Goal: Transaction & Acquisition: Purchase product/service

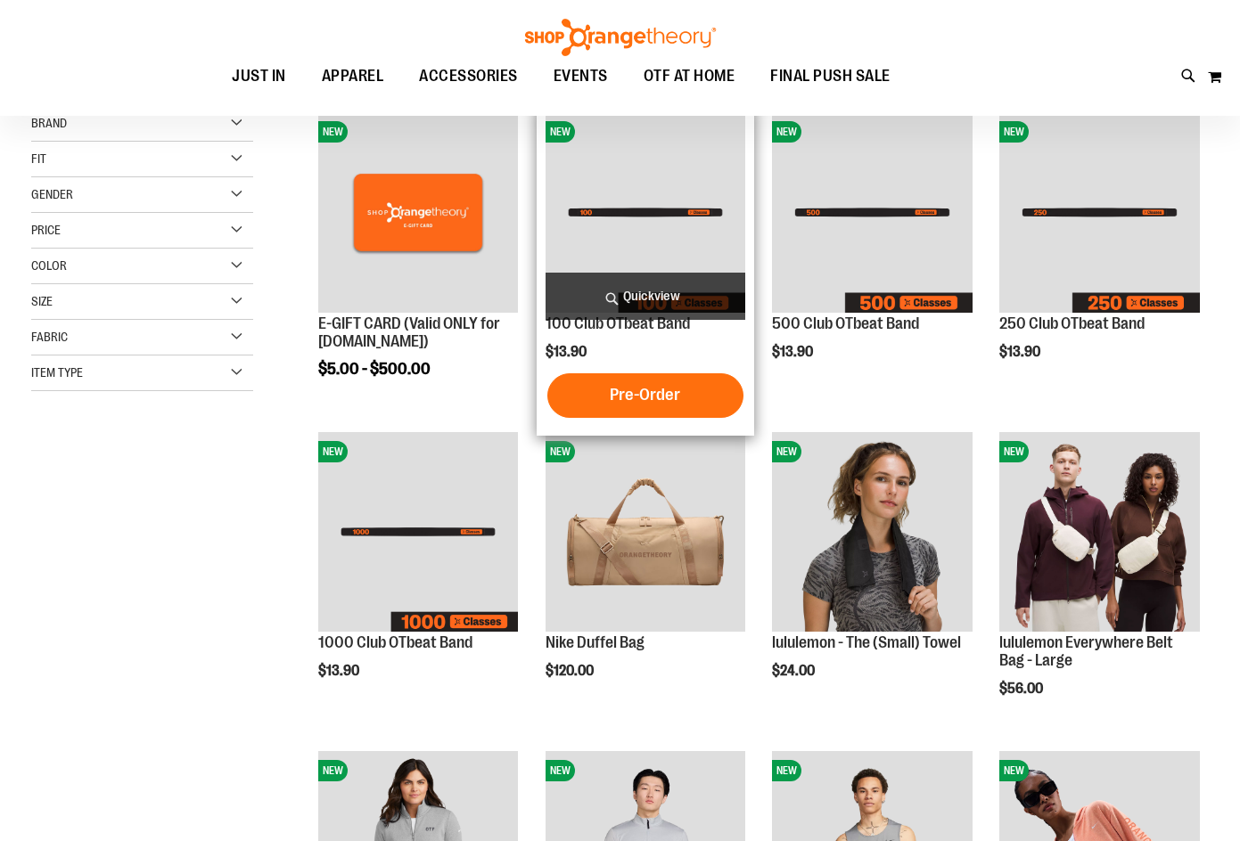
scroll to position [268, 0]
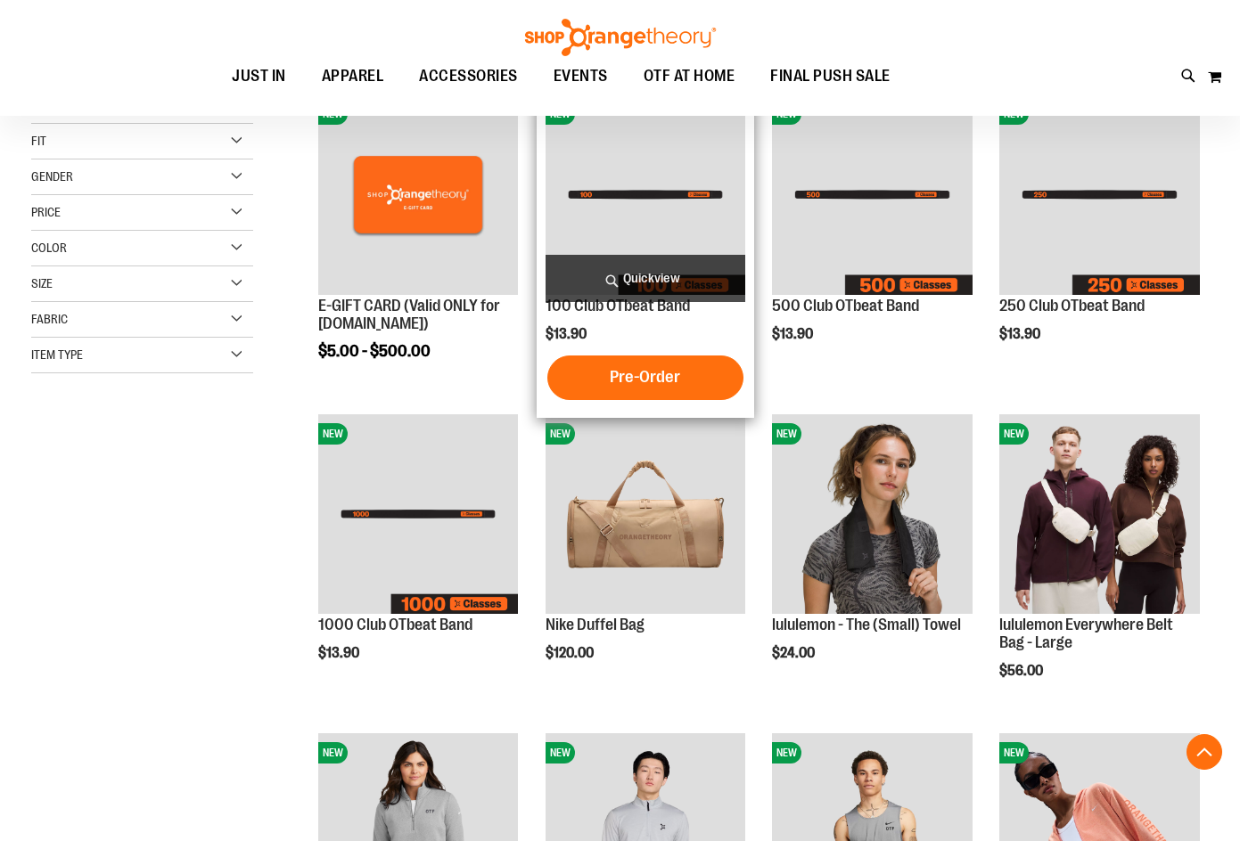
click at [680, 225] on img "product" at bounding box center [645, 194] width 200 height 200
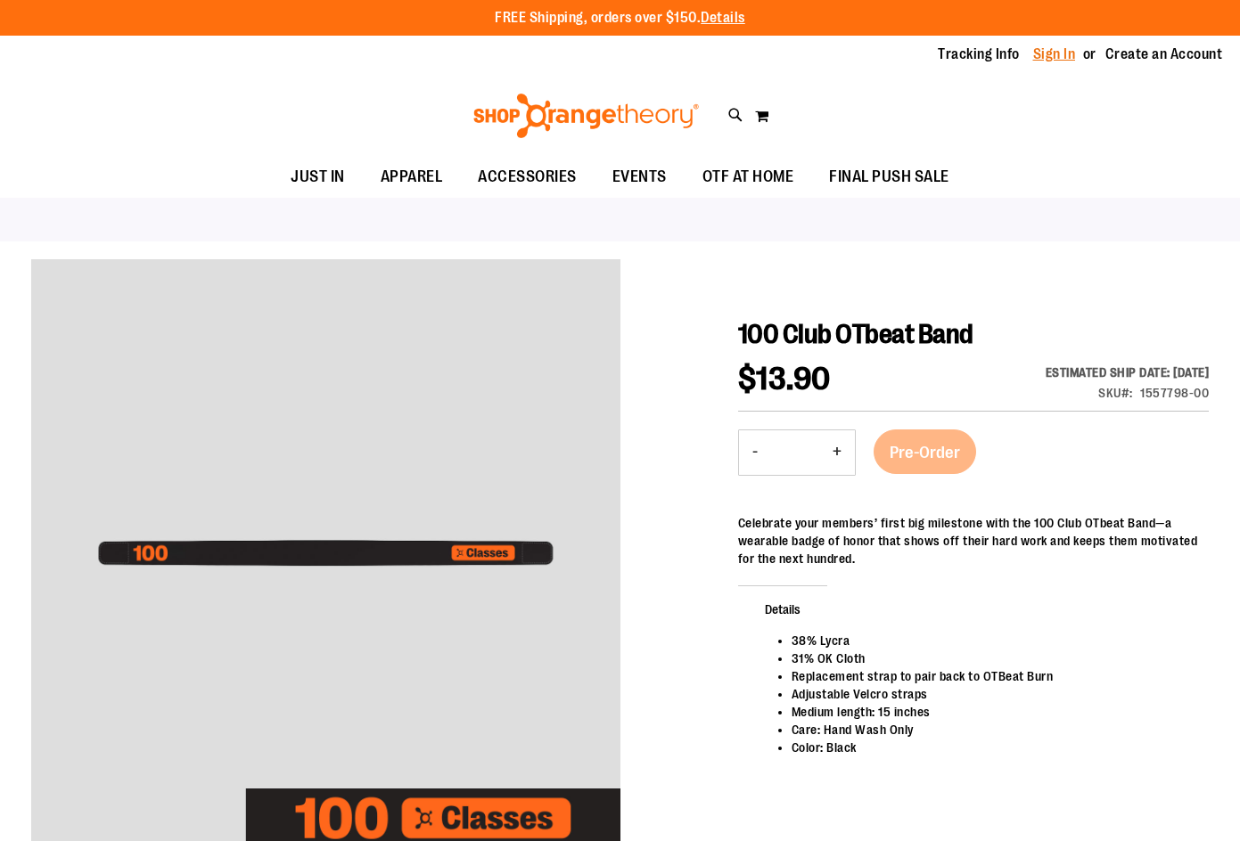
click at [1063, 48] on link "Sign In" at bounding box center [1054, 55] width 43 height 20
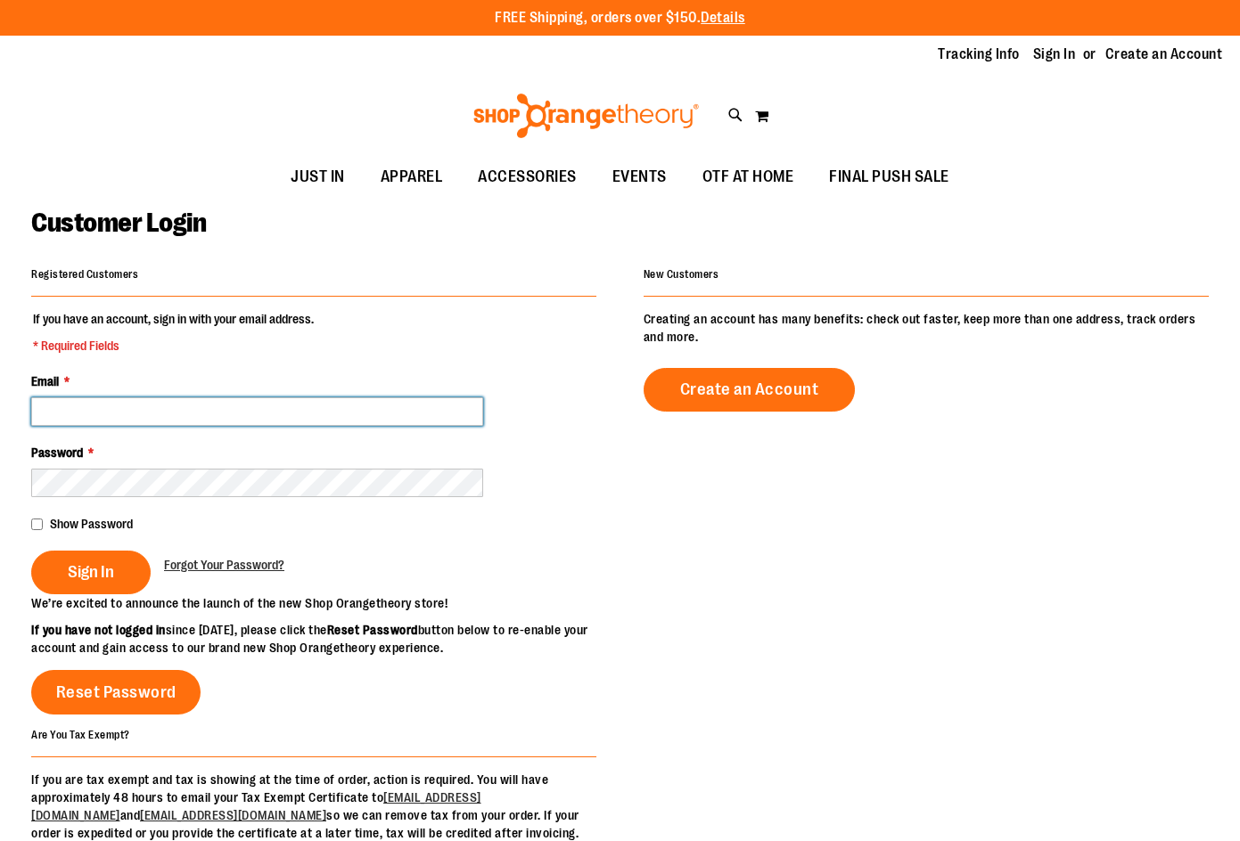
click at [332, 404] on input "Email *" at bounding box center [257, 411] width 452 height 29
